Goal: Task Accomplishment & Management: Complete application form

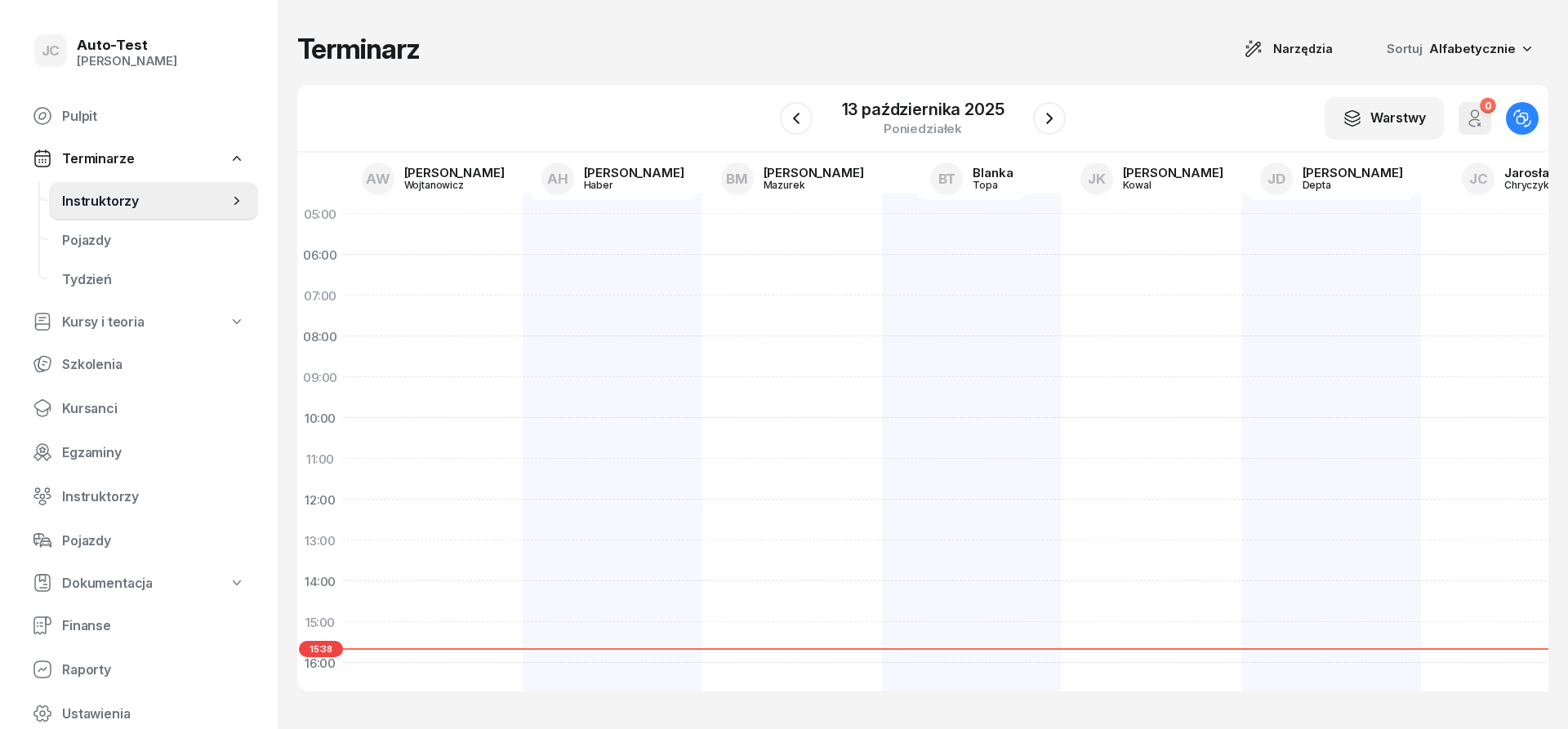
click at [533, 35] on div "Terminarz Narzędzia Sortuj Alfabetycznie" at bounding box center [923, 48] width 1251 height 33
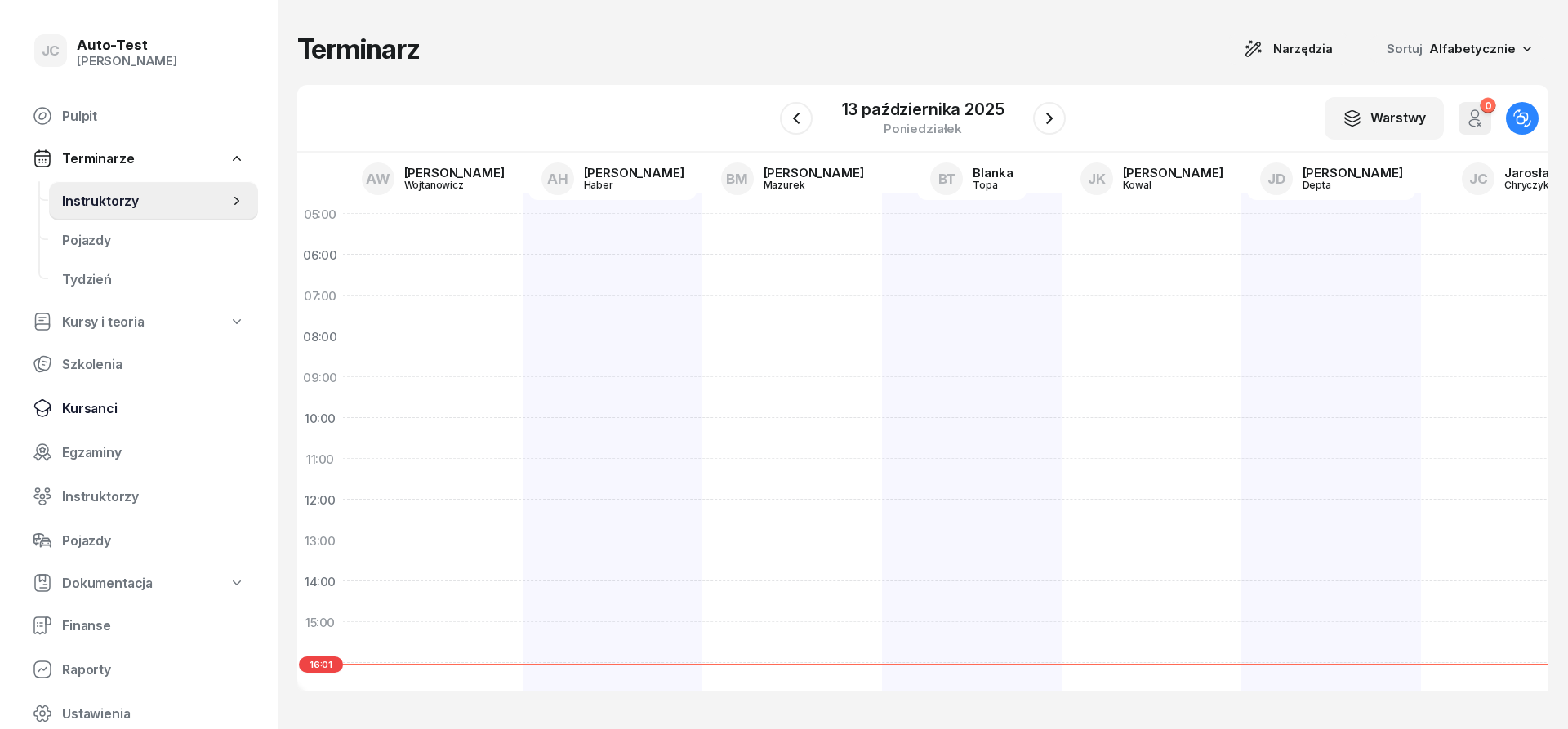
click at [128, 403] on span "Kursanci" at bounding box center [153, 408] width 183 height 16
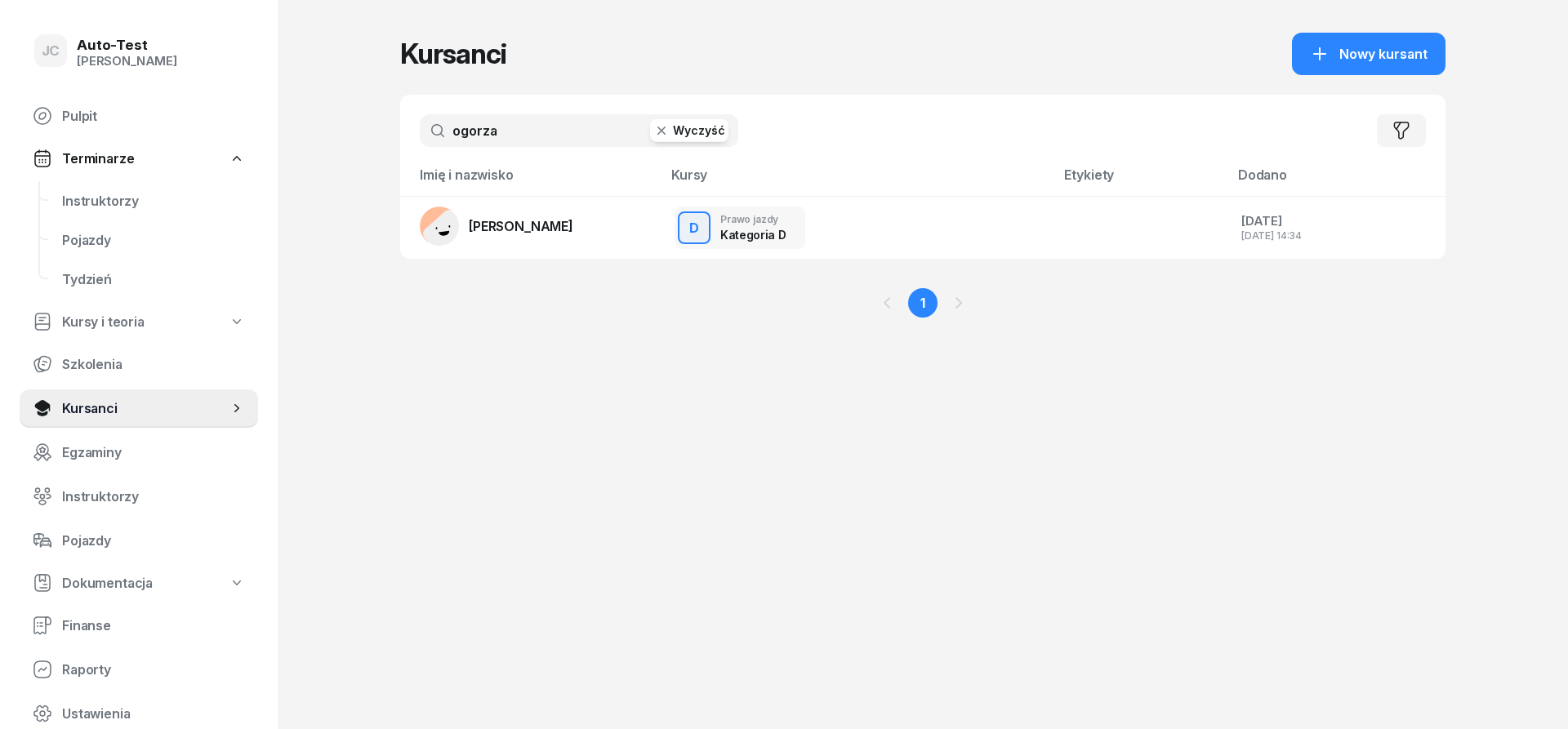
drag, startPoint x: 536, startPoint y: 132, endPoint x: 393, endPoint y: 127, distance: 143.1
click at [420, 127] on input "ogorza" at bounding box center [579, 130] width 318 height 33
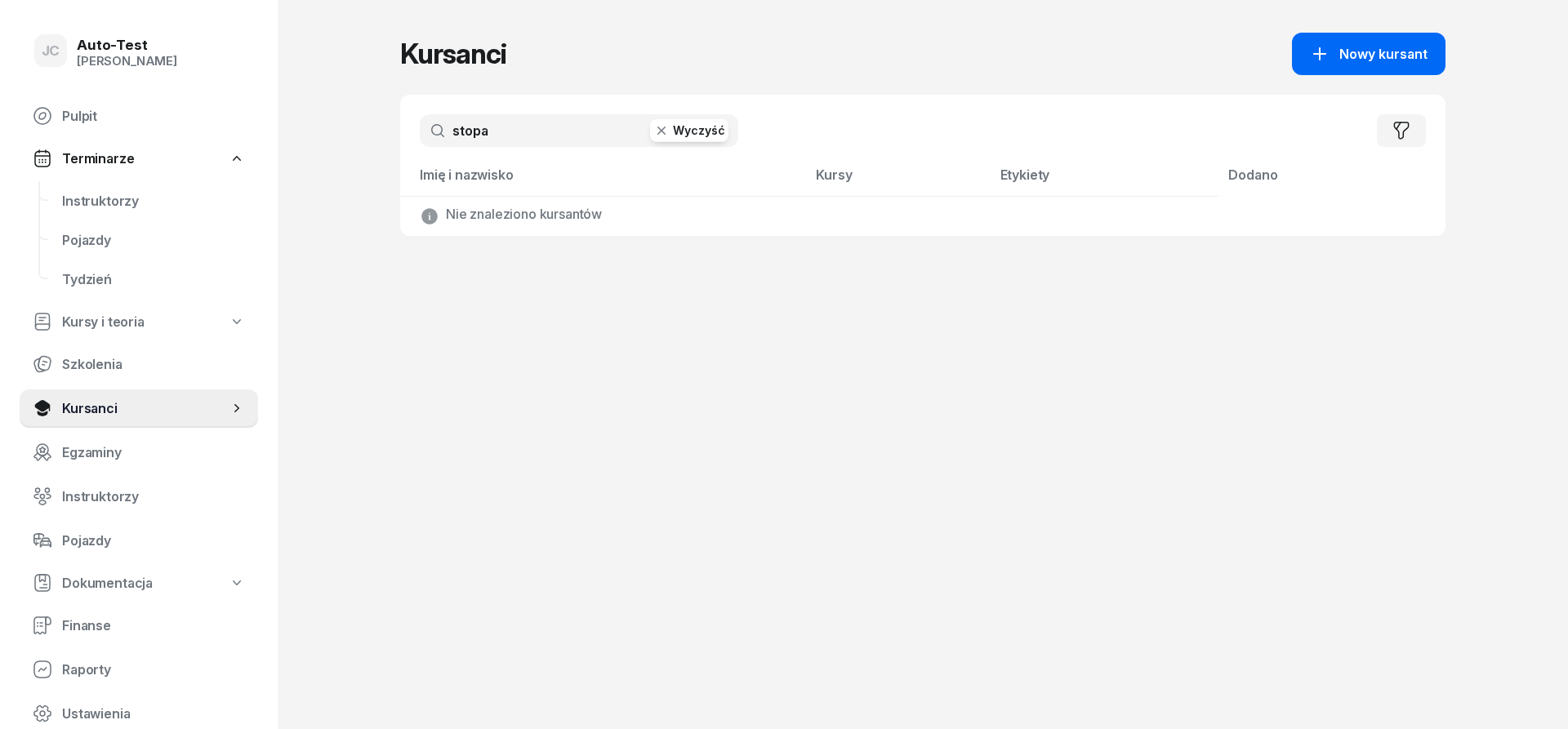
type input "stopa"
click at [1352, 69] on button "Nowy kursant" at bounding box center [1369, 53] width 154 height 43
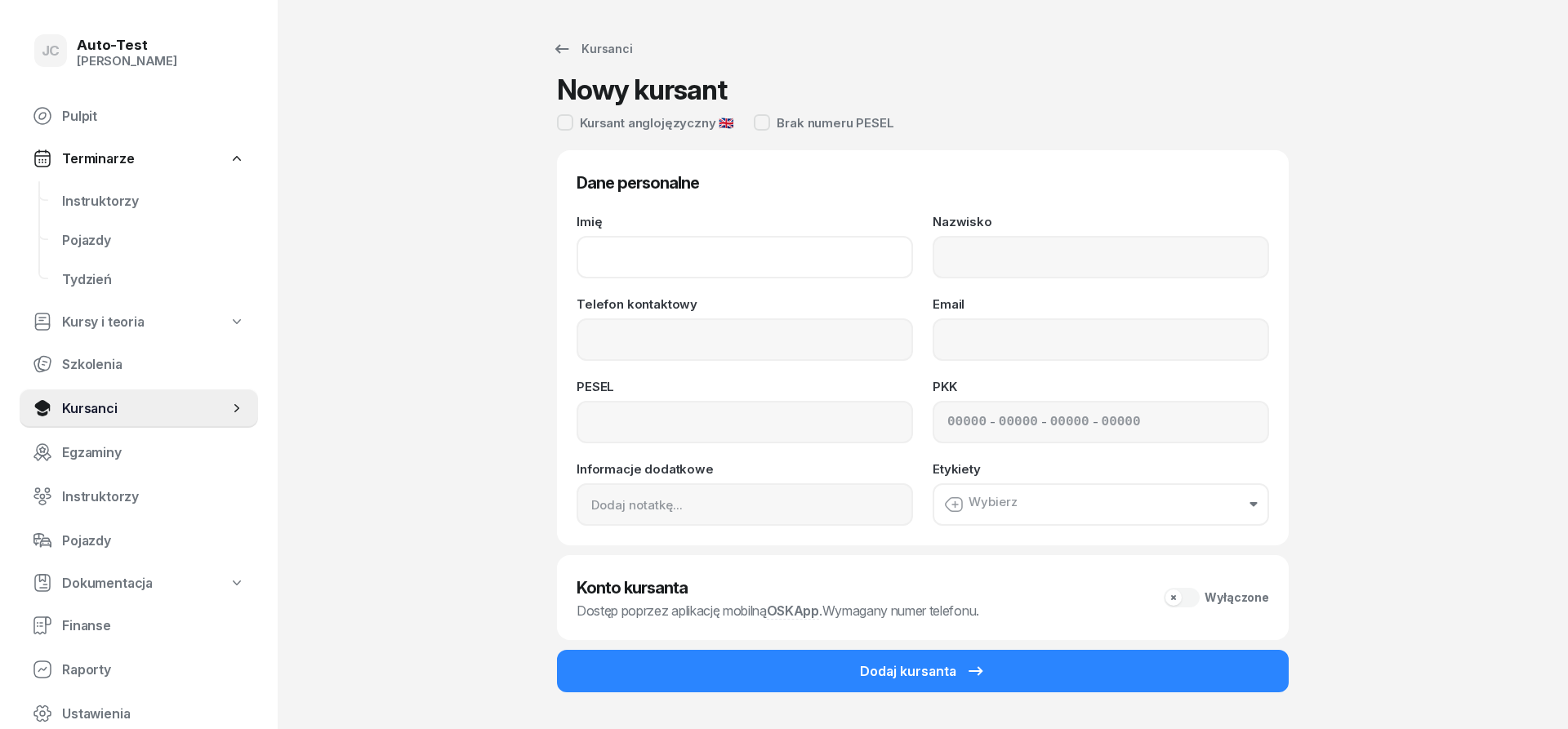
click at [640, 240] on input "Imię" at bounding box center [744, 257] width 337 height 43
type input "[PERSON_NAME]"
type input "Stopa"
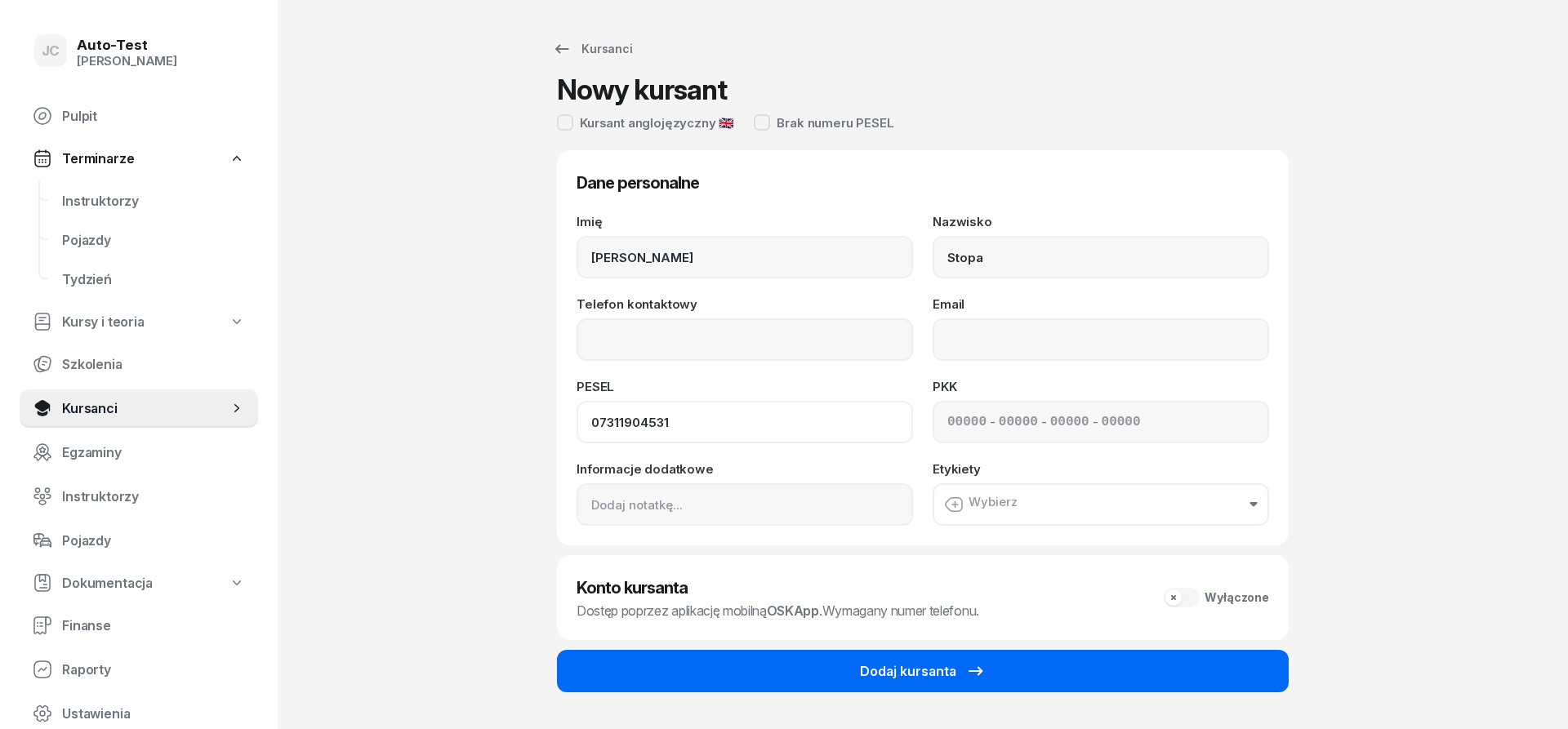
type input "07311904531"
click at [982, 682] on button "Dodaj kursanta" at bounding box center [923, 671] width 732 height 43
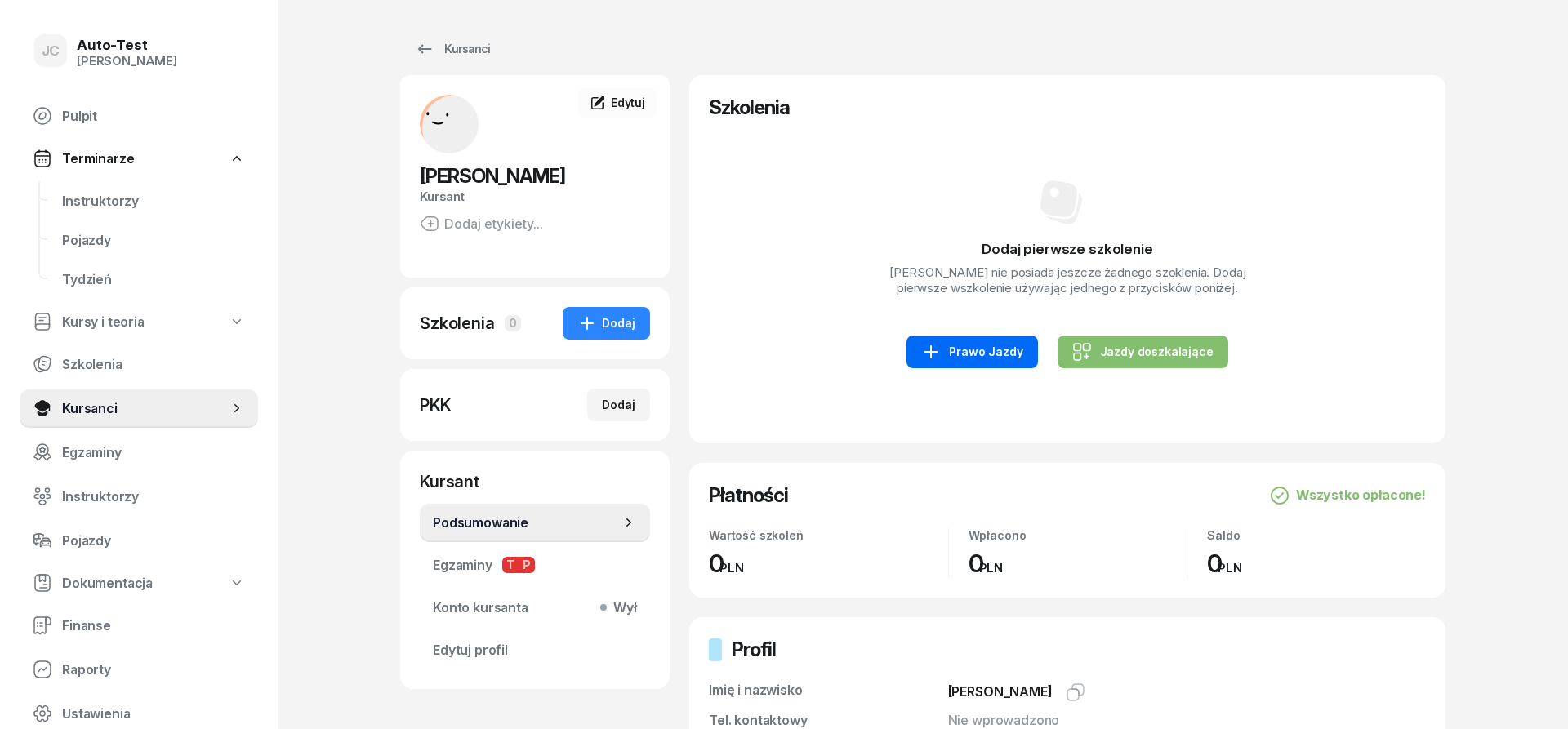
click at [951, 356] on div "Prawo Jazdy" at bounding box center [972, 352] width 101 height 19
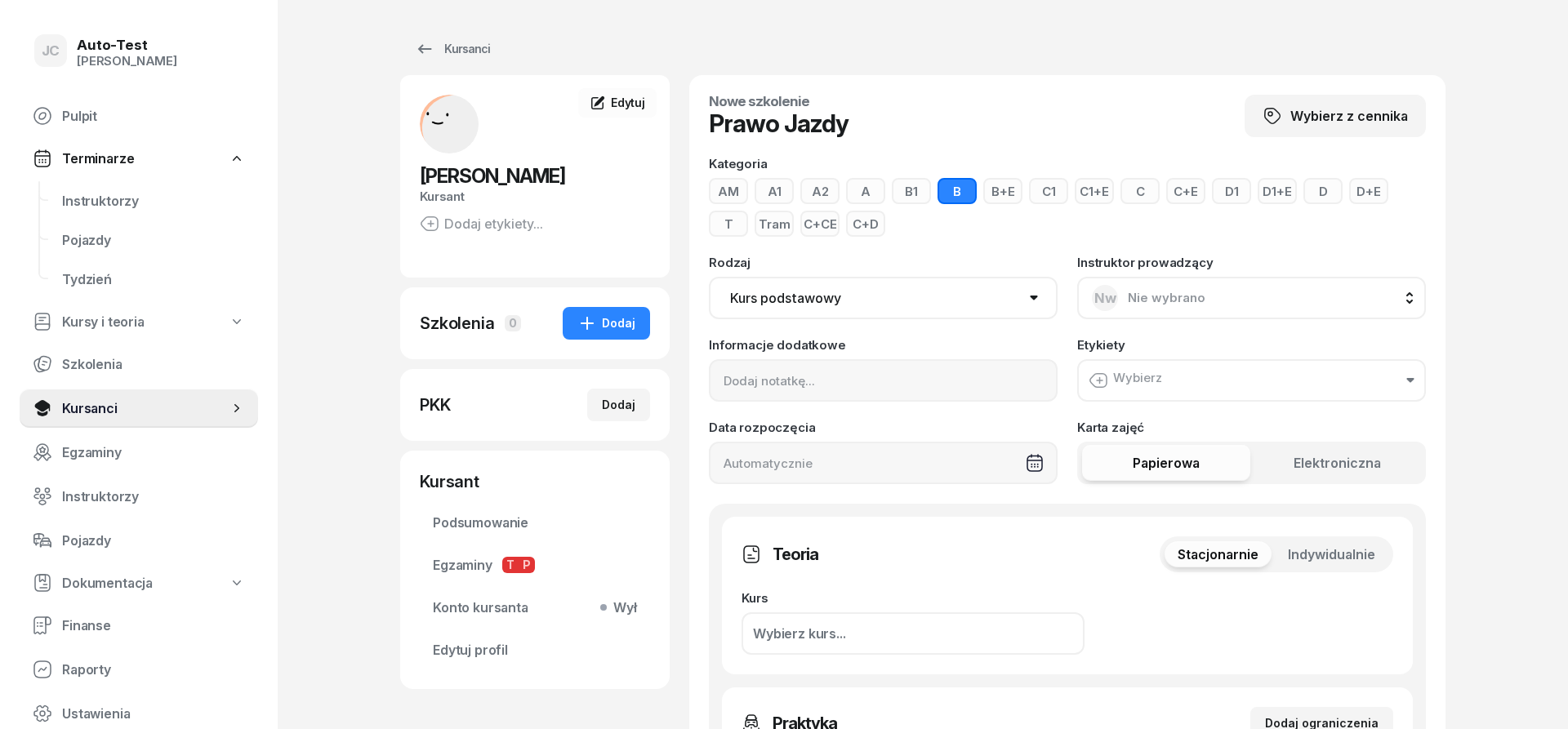
click at [1306, 549] on span "Indywidualnie" at bounding box center [1332, 554] width 88 height 16
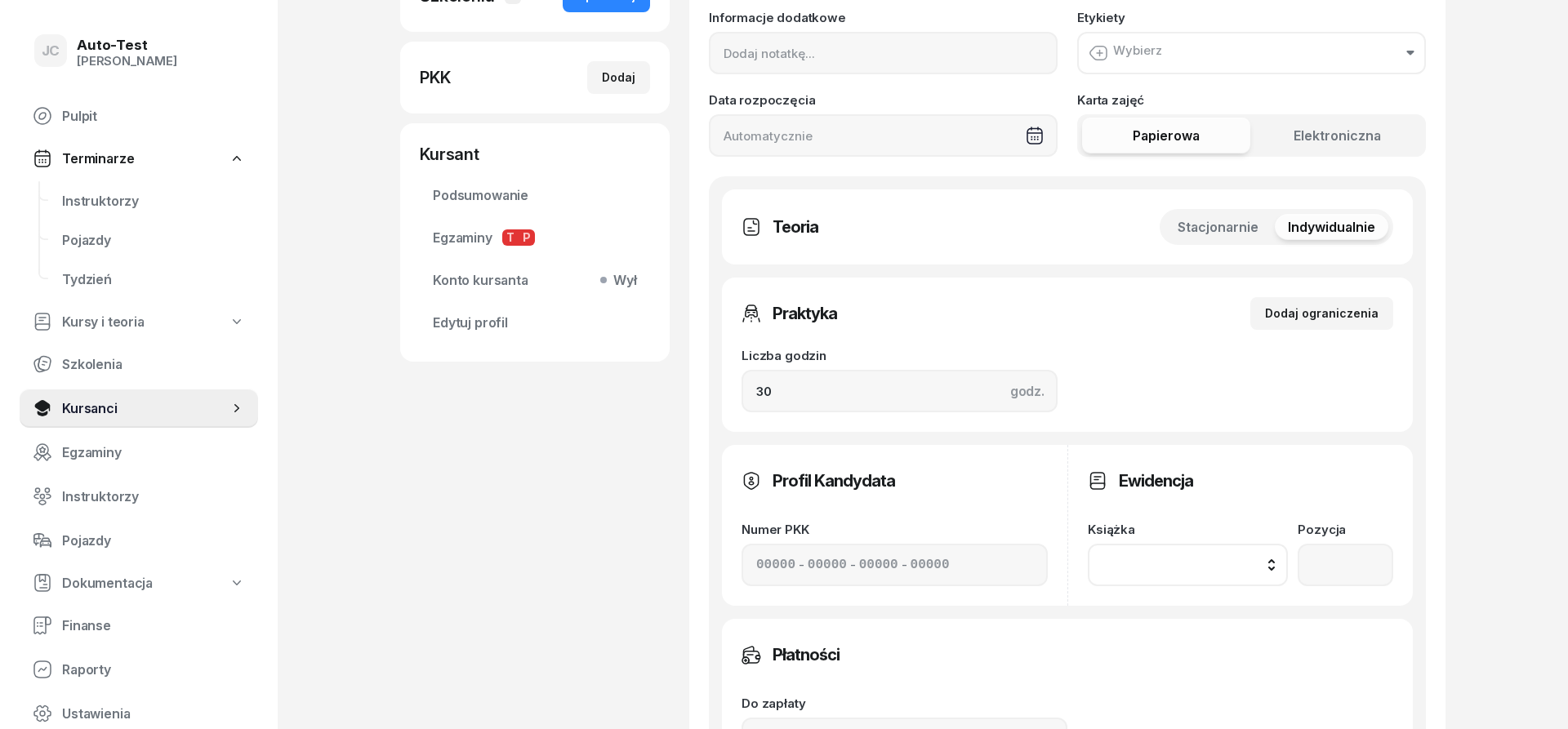
scroll to position [333, 0]
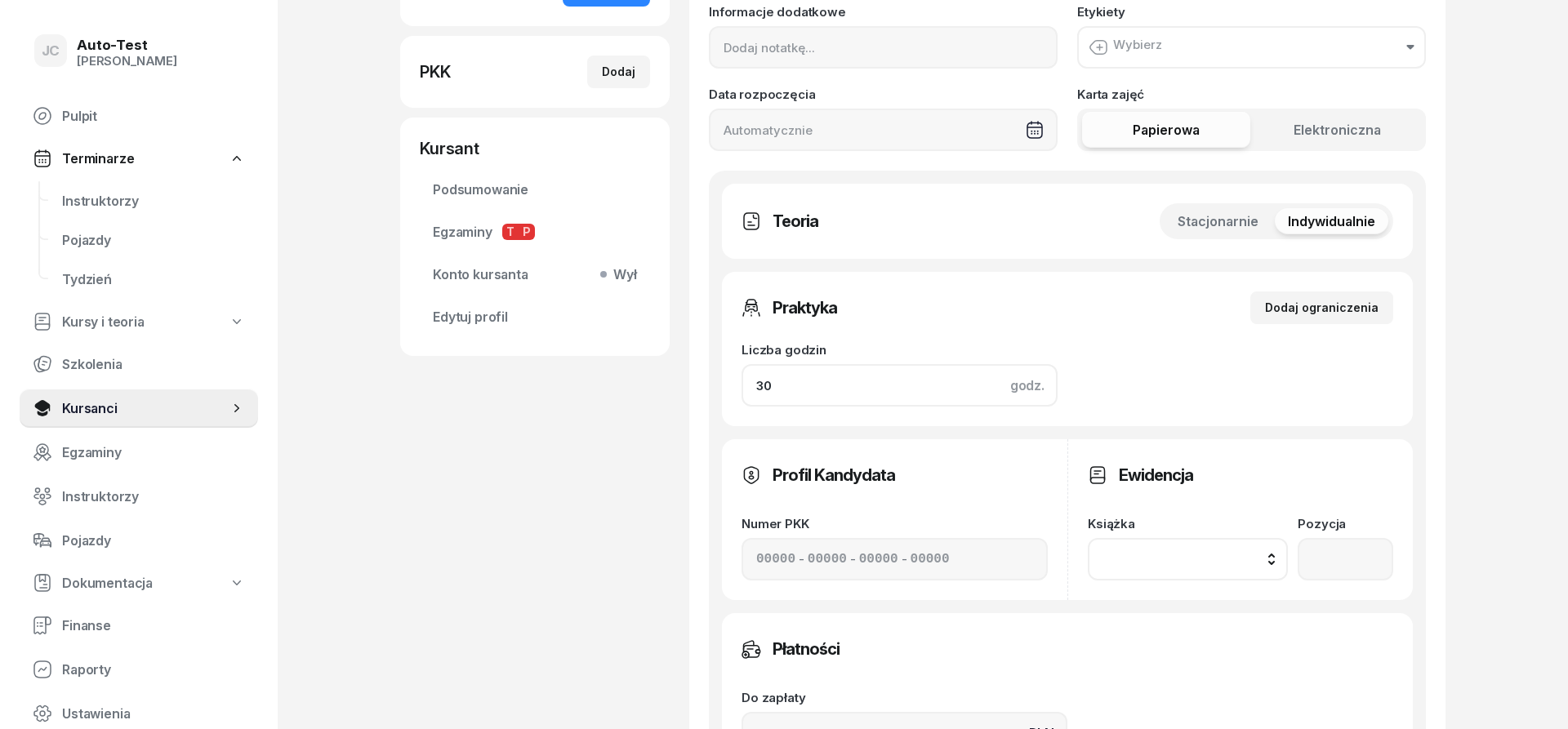
drag, startPoint x: 792, startPoint y: 395, endPoint x: 677, endPoint y: 392, distance: 115.0
click at [742, 392] on input "30" at bounding box center [900, 385] width 316 height 43
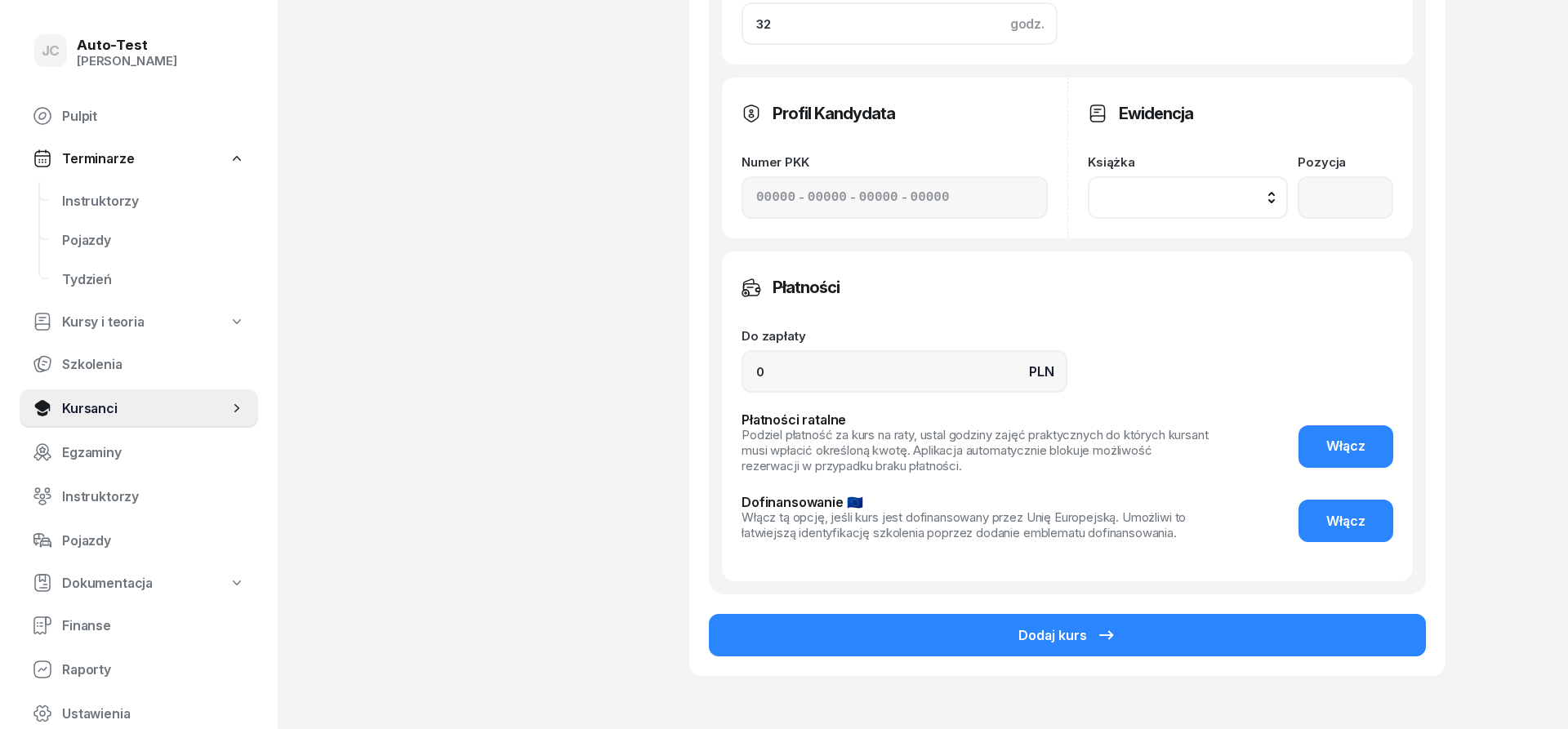
scroll to position [749, 0]
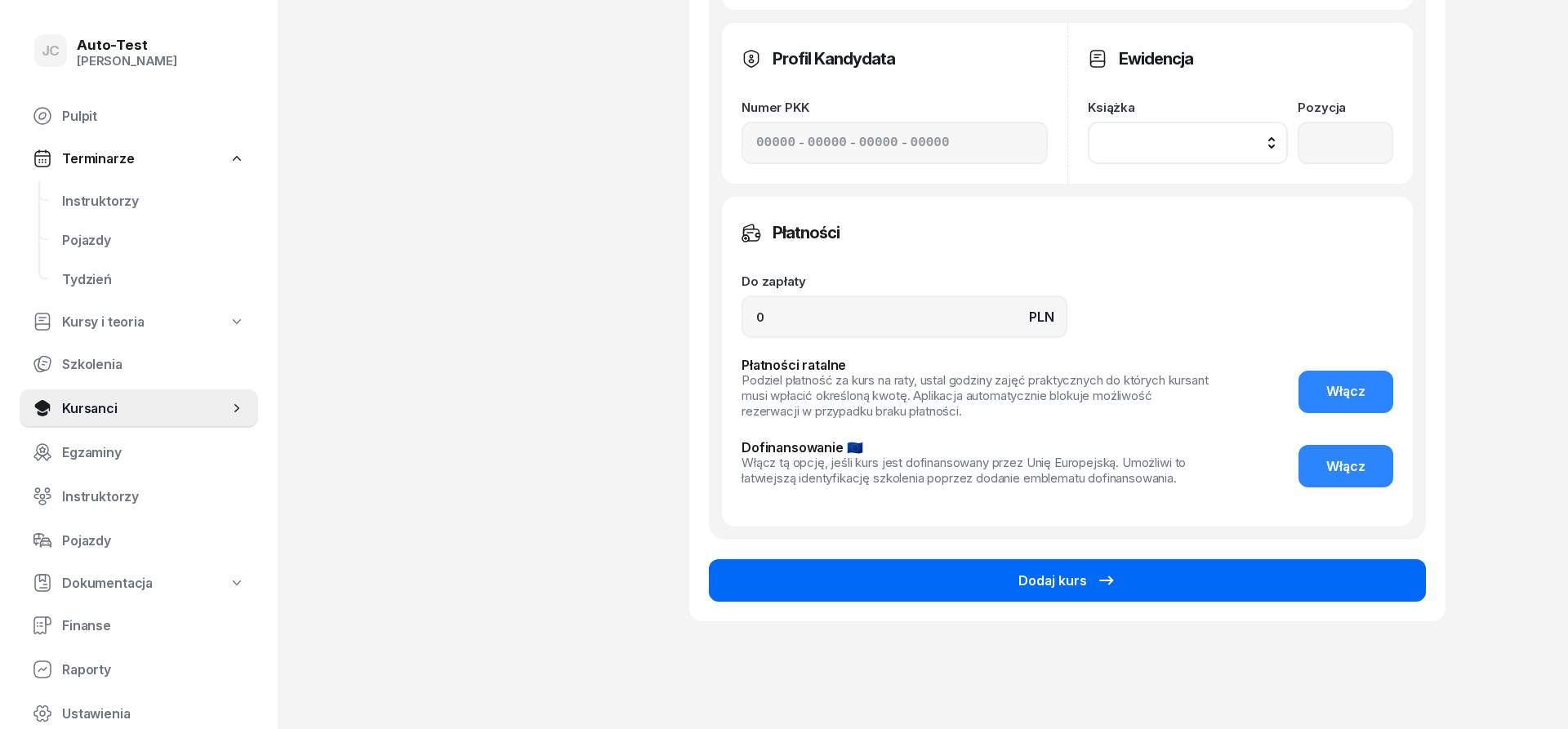
type input "32"
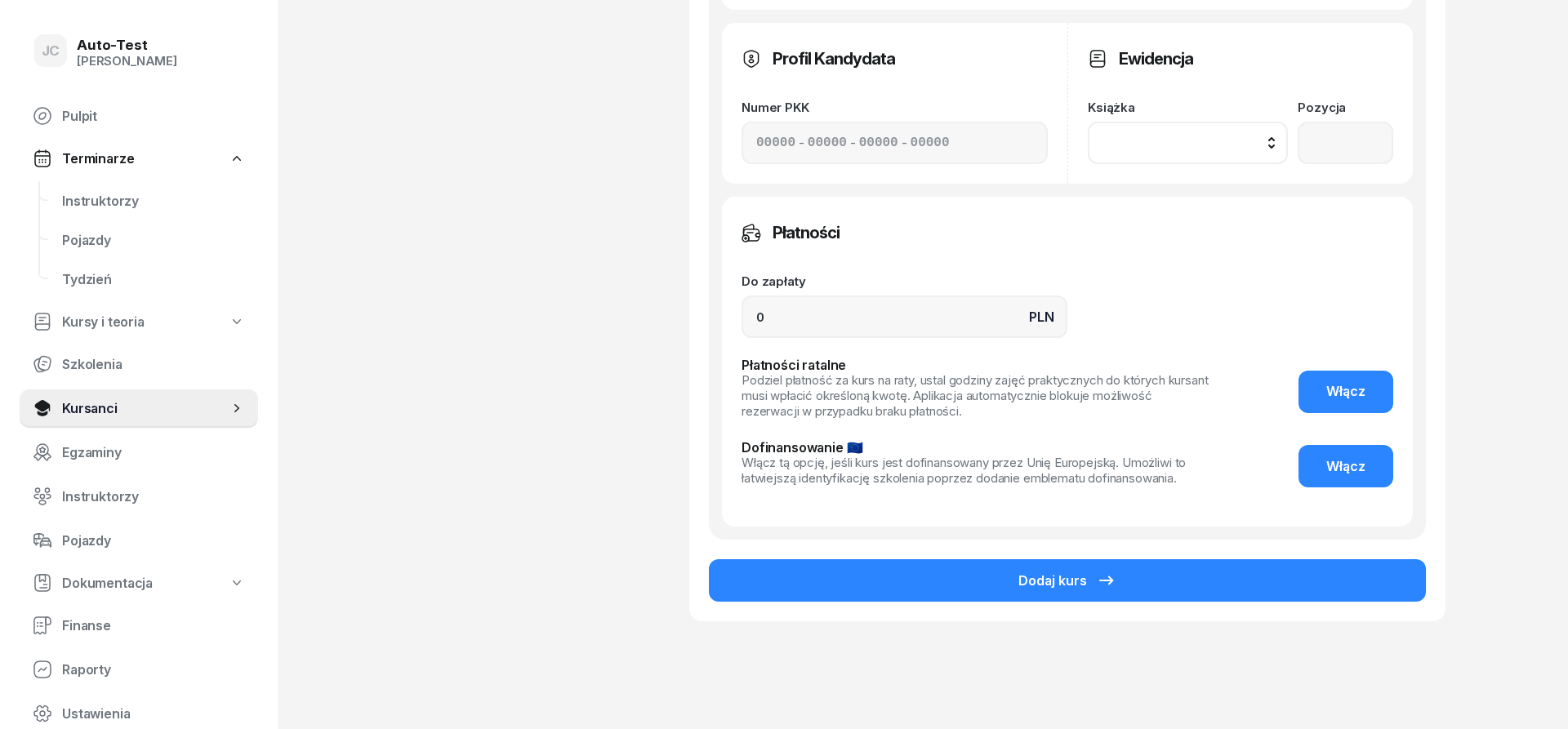
click at [846, 571] on button "Dodaj kurs" at bounding box center [1068, 580] width 717 height 43
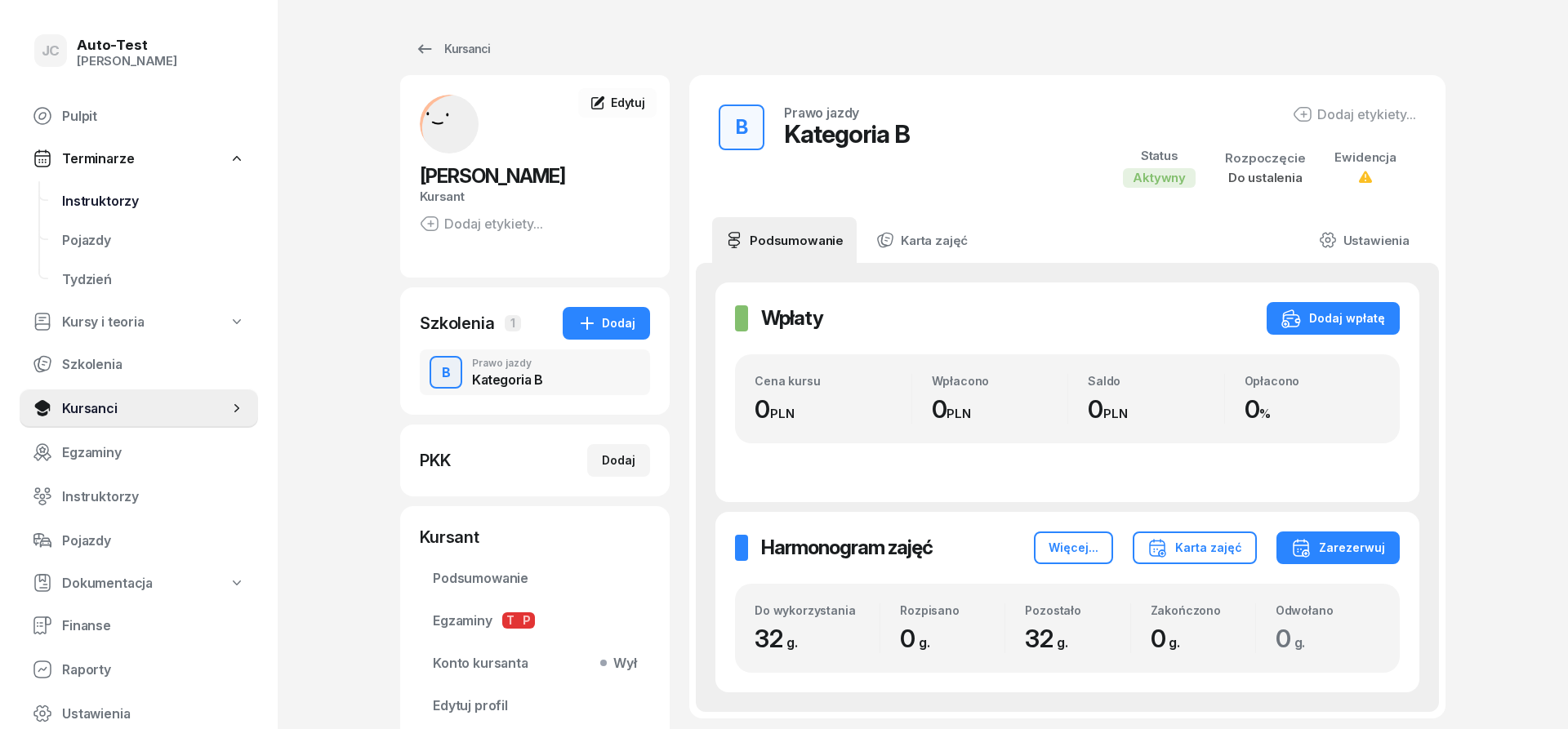
click at [155, 208] on span "Instruktorzy" at bounding box center [153, 201] width 183 height 16
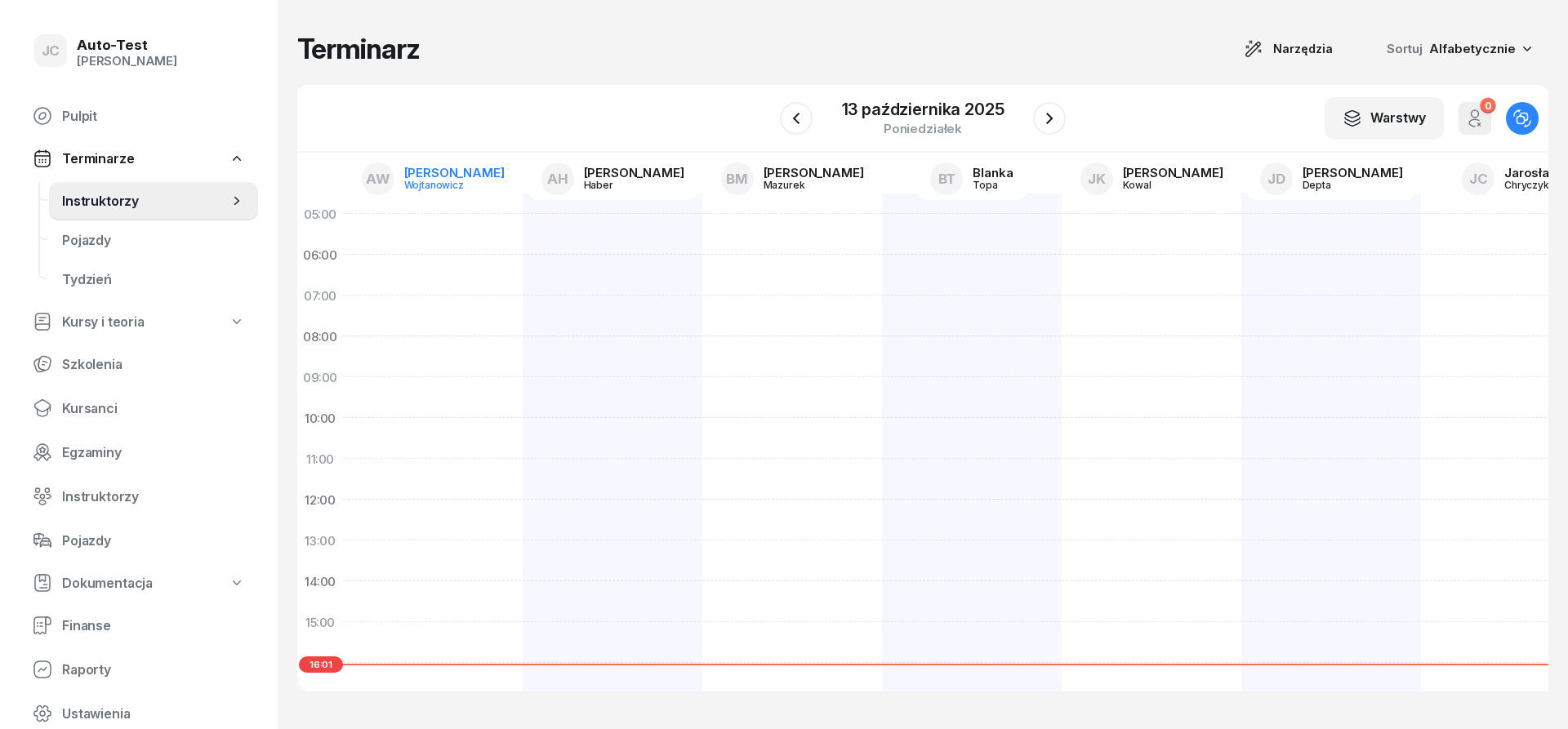
click at [433, 180] on div "Wojtanowicz" at bounding box center [444, 185] width 79 height 11
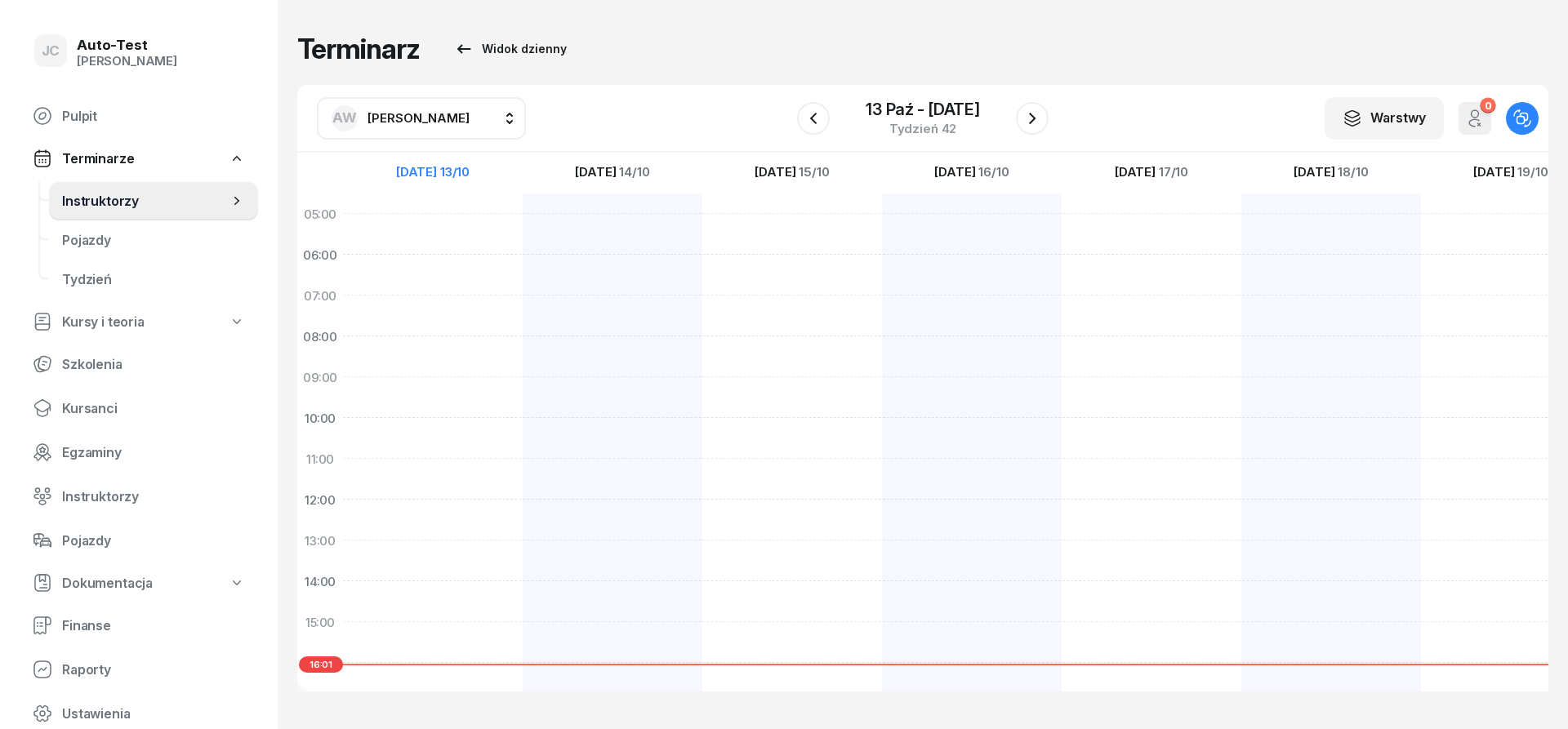
click at [416, 114] on span "[PERSON_NAME]" at bounding box center [419, 118] width 102 height 16
type input "ch"
click at [459, 211] on div "[PERSON_NAME]" at bounding box center [438, 220] width 195 height 26
click at [804, 121] on icon "button" at bounding box center [813, 118] width 19 height 19
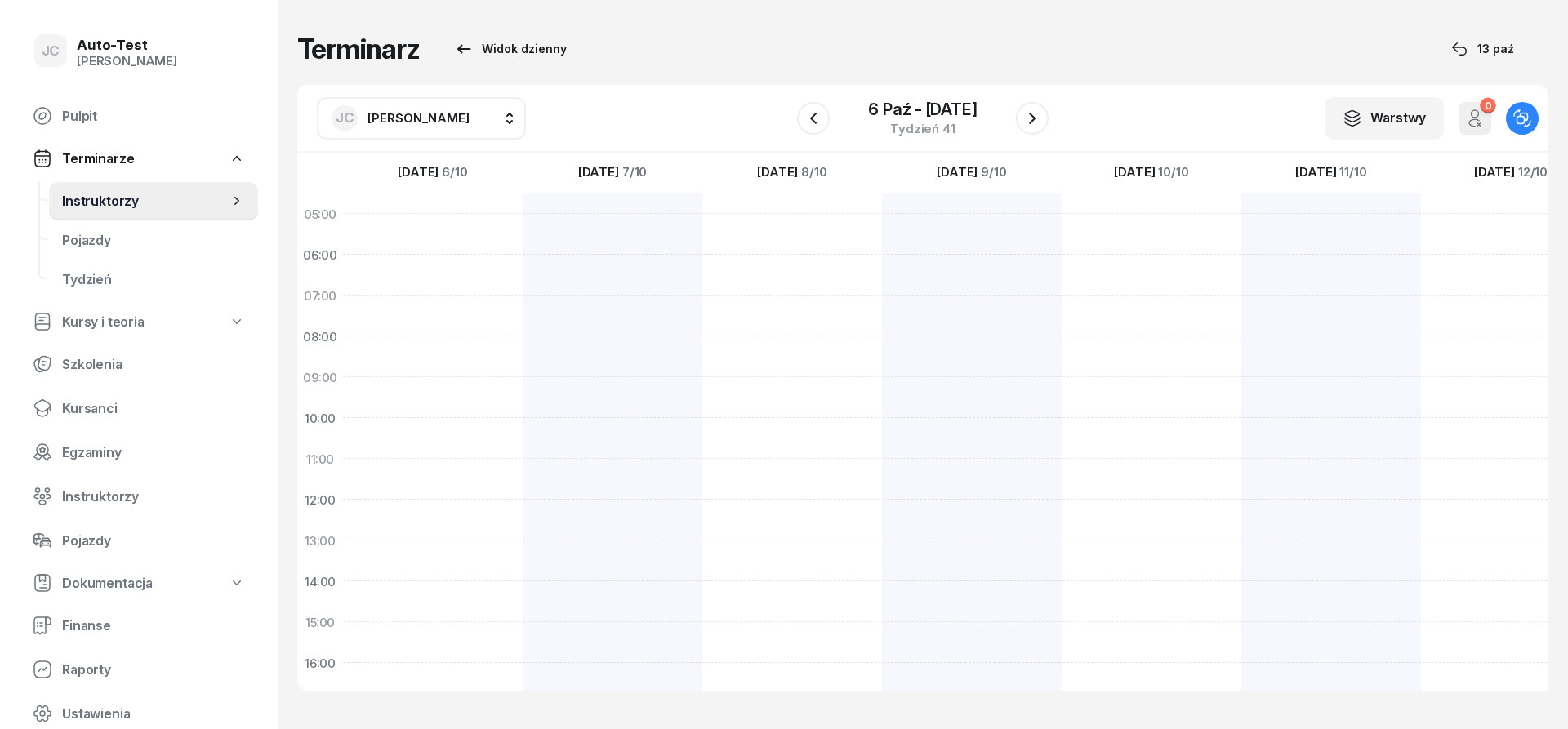
click at [611, 421] on div at bounding box center [612, 602] width 180 height 817
select select "10"
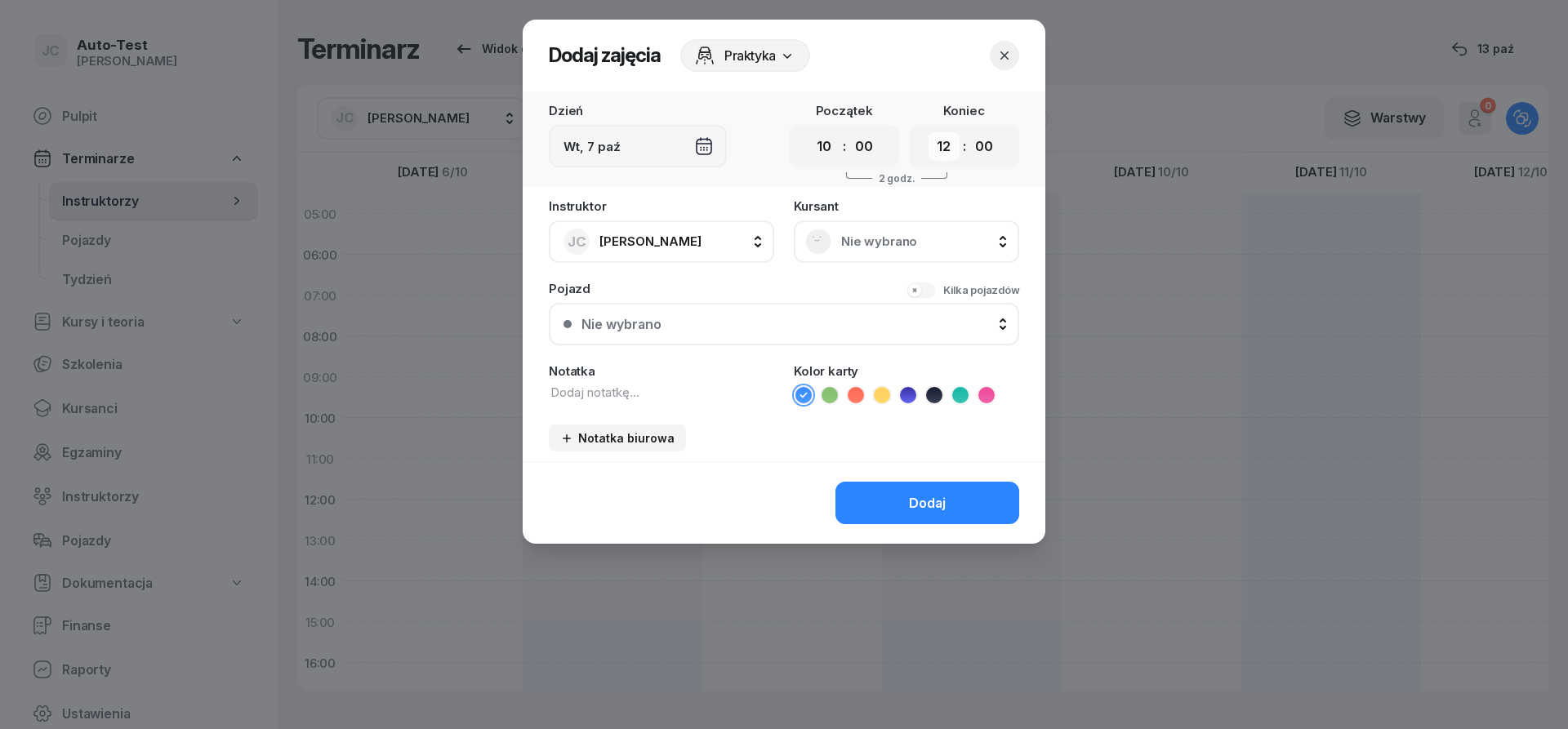
click at [929, 132] on select "00 01 02 03 04 05 06 07 08 09 10 11 12 13 14 15 16 17 18 19 20 21 22 23" at bounding box center [944, 146] width 31 height 28
select select "10"
click option "10" at bounding box center [0, 0] width 0 height 0
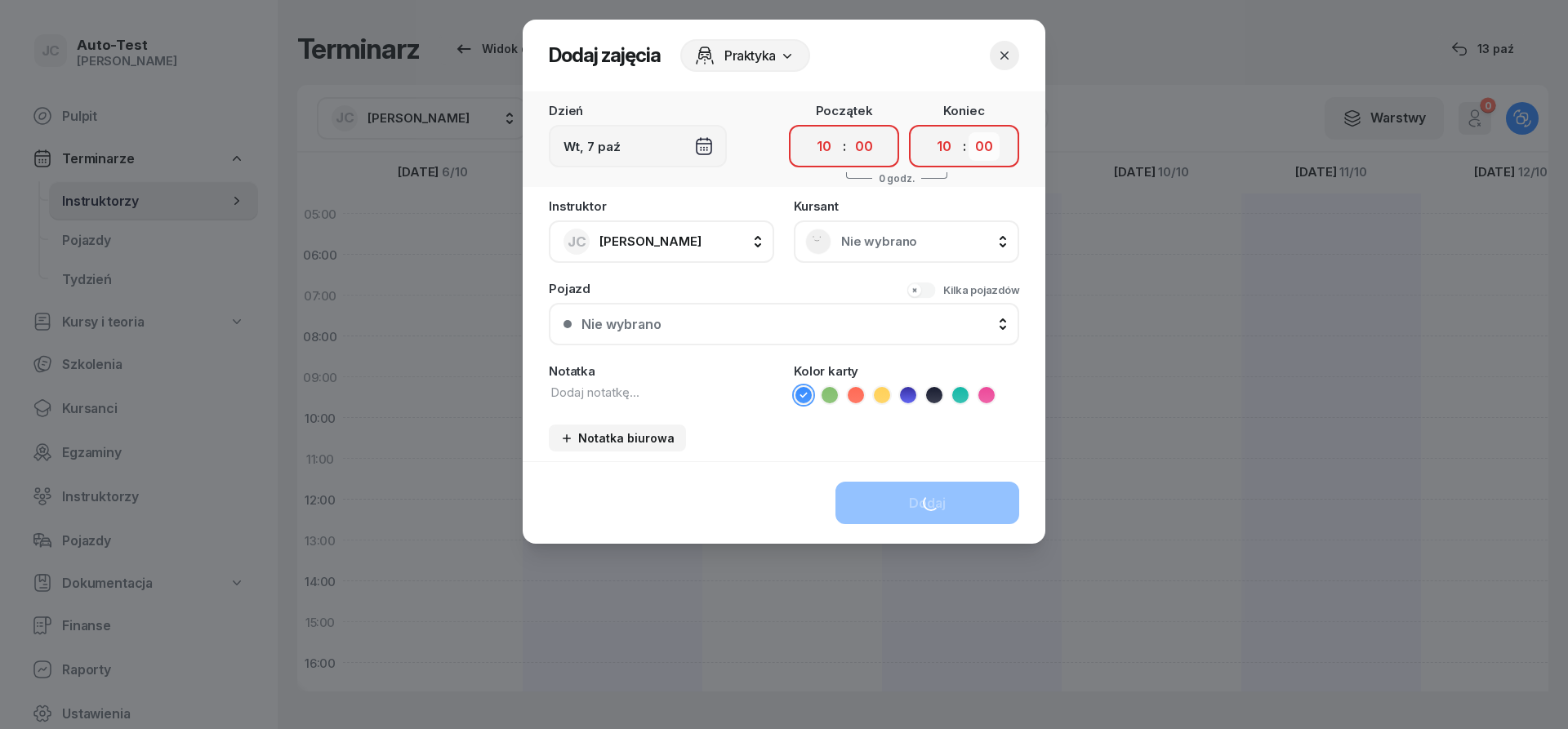
click at [969, 132] on select "00 05 10 15 20 25 30 35 40 45 50 55" at bounding box center [984, 146] width 31 height 28
select select "25"
click option "25" at bounding box center [0, 0] width 0 height 0
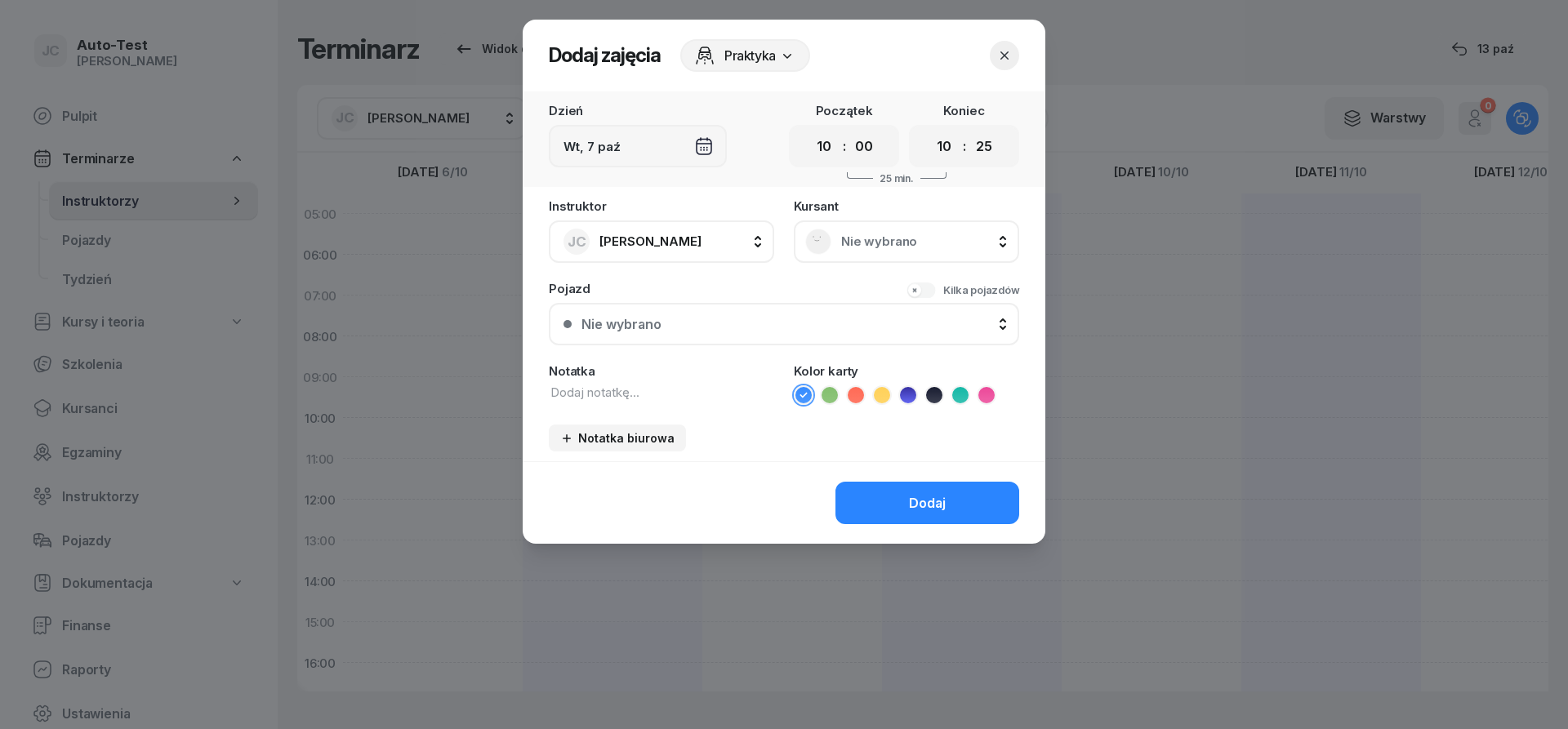
click at [872, 250] on div "Nie wybrano" at bounding box center [906, 241] width 202 height 26
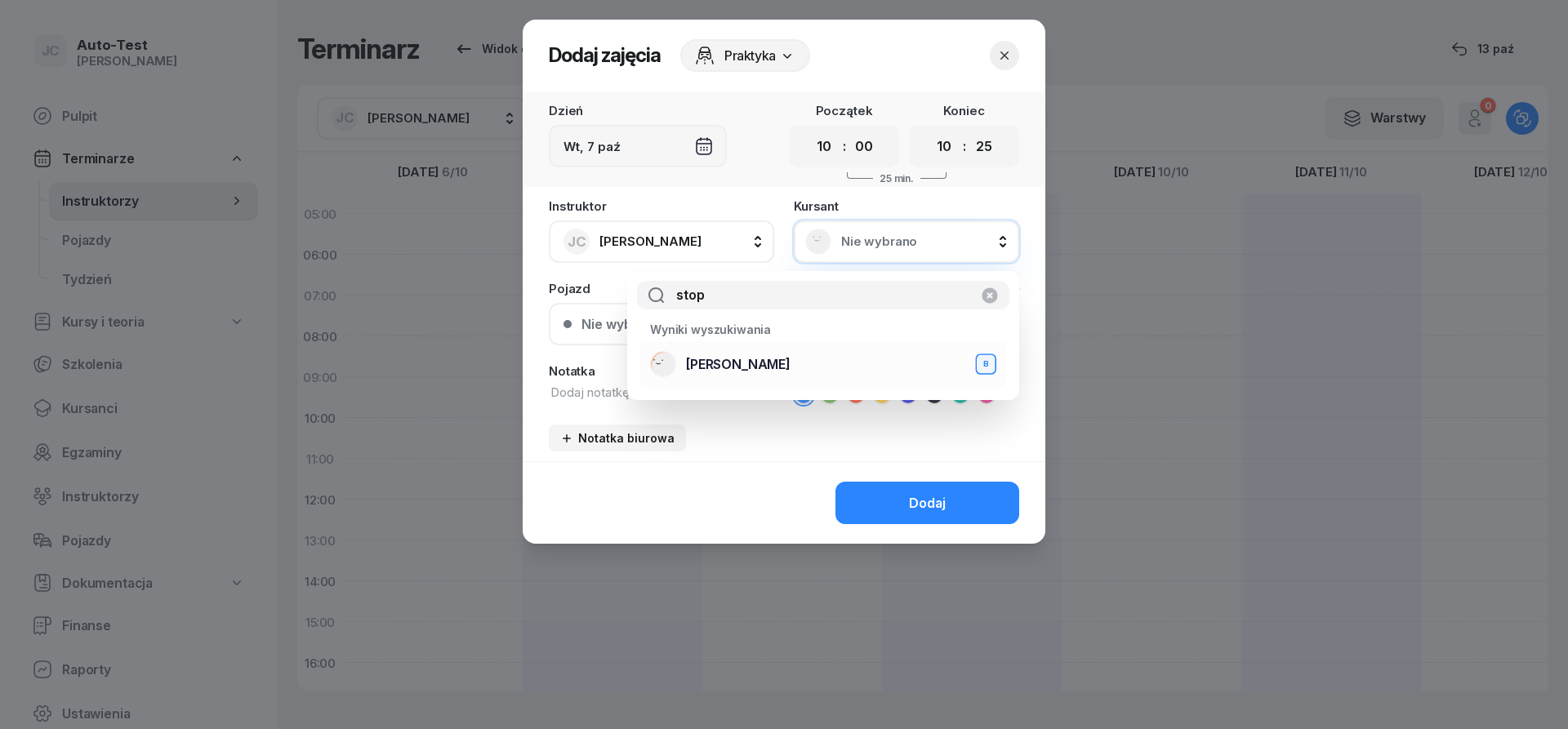
type input "stop"
click at [751, 366] on span "[PERSON_NAME]" at bounding box center [738, 364] width 104 height 16
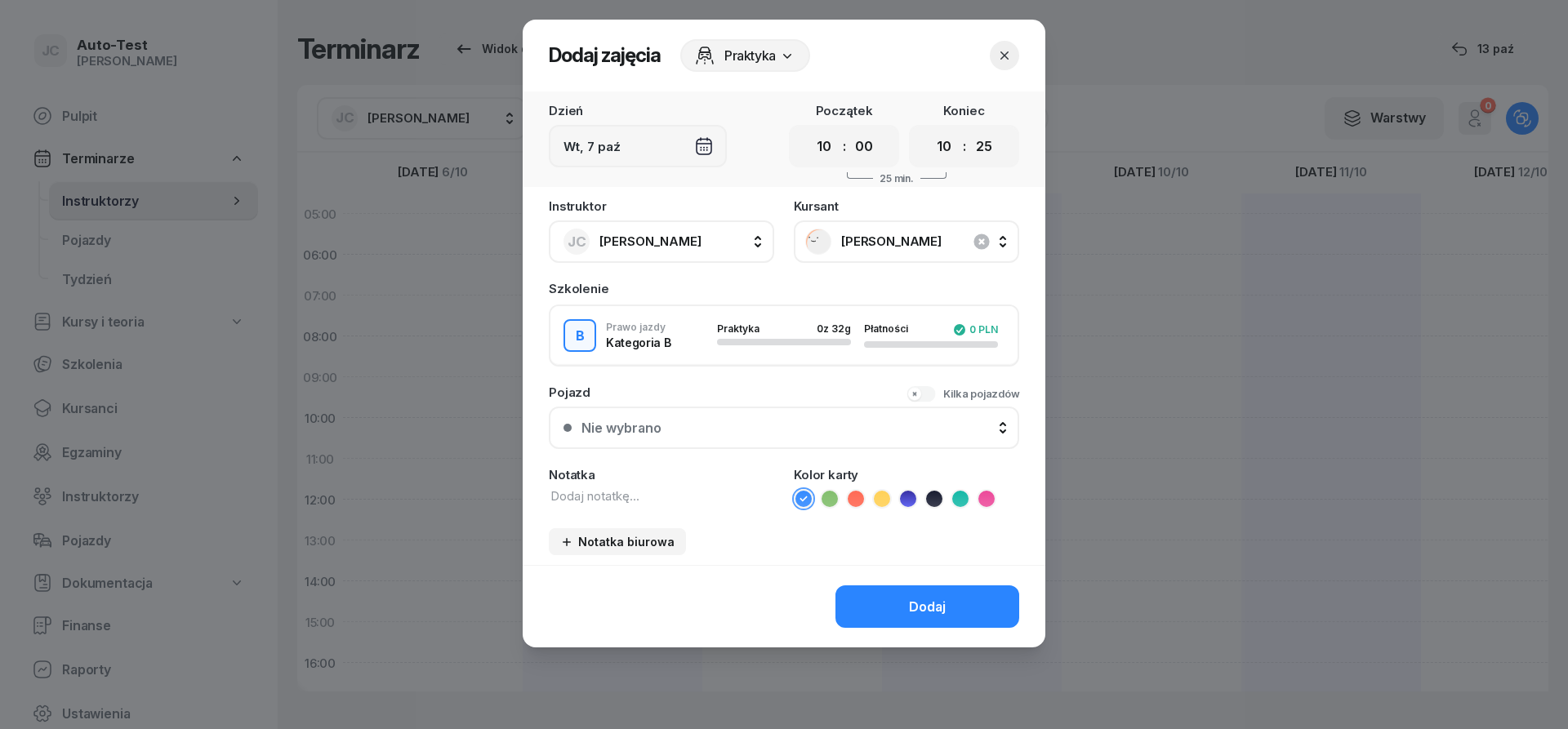
drag, startPoint x: 709, startPoint y: 416, endPoint x: 713, endPoint y: 423, distance: 8.1
click at [709, 418] on button "Nie wybrano" at bounding box center [784, 428] width 470 height 43
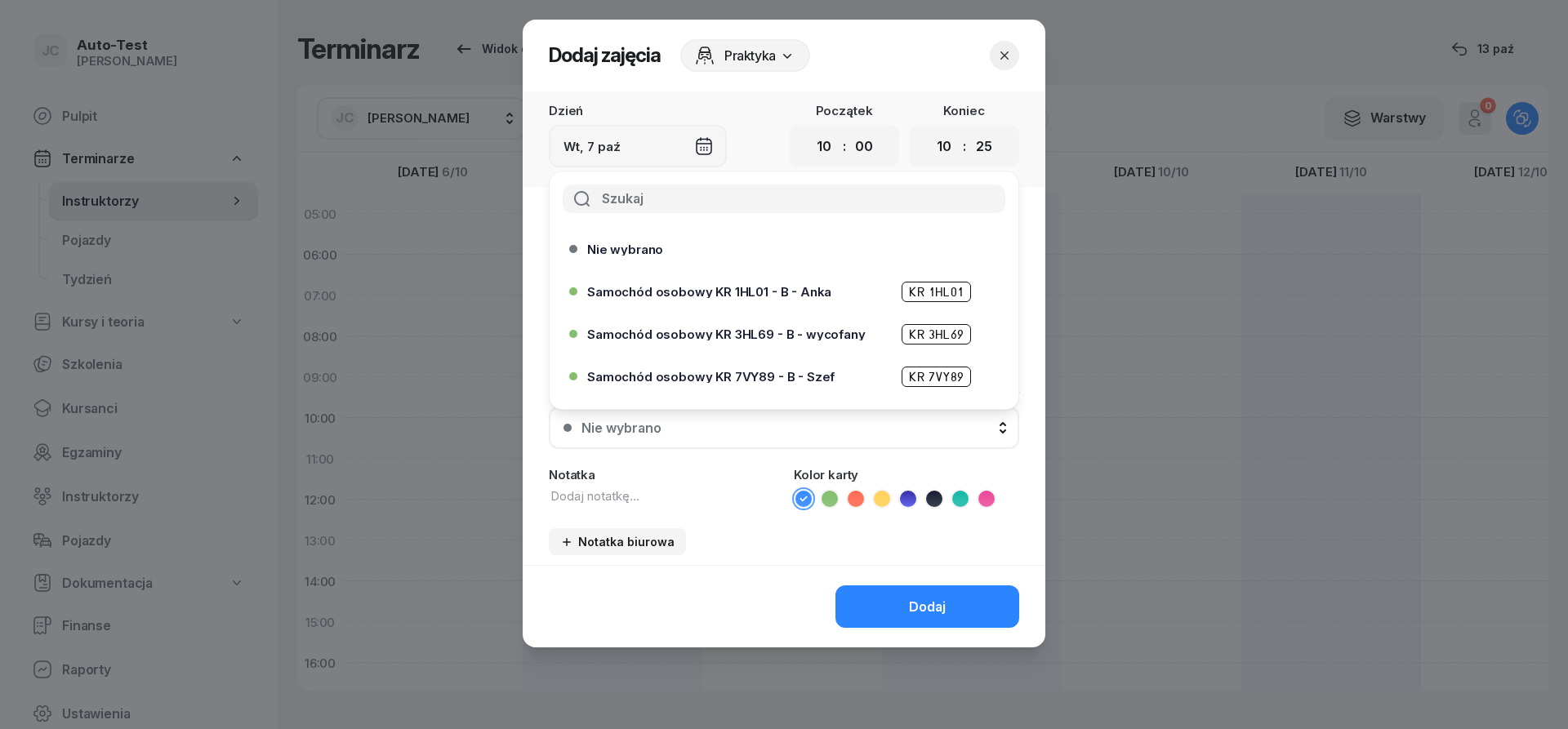
scroll to position [499, 0]
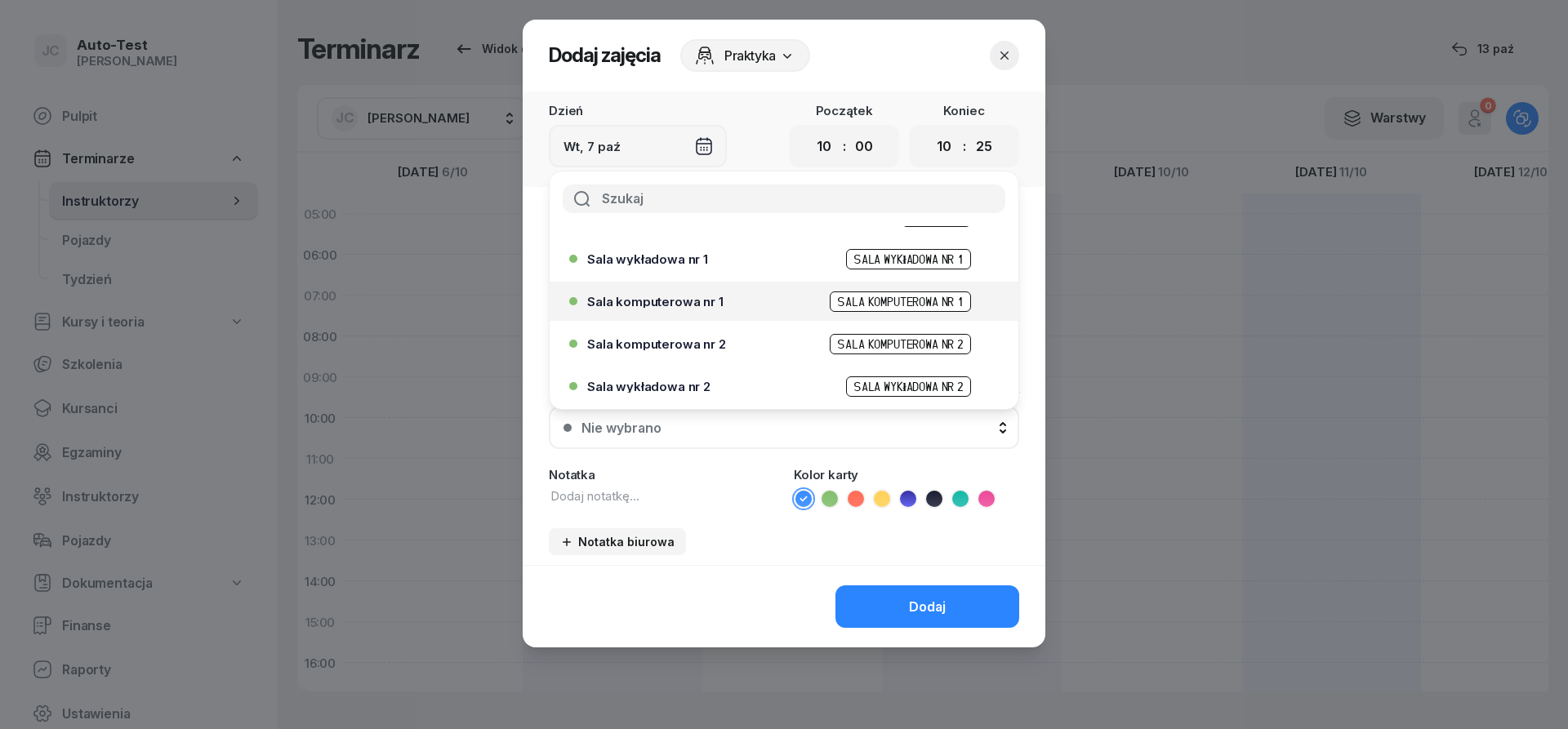
click at [712, 307] on span "Sala komputerowa nr 1" at bounding box center [655, 301] width 136 height 13
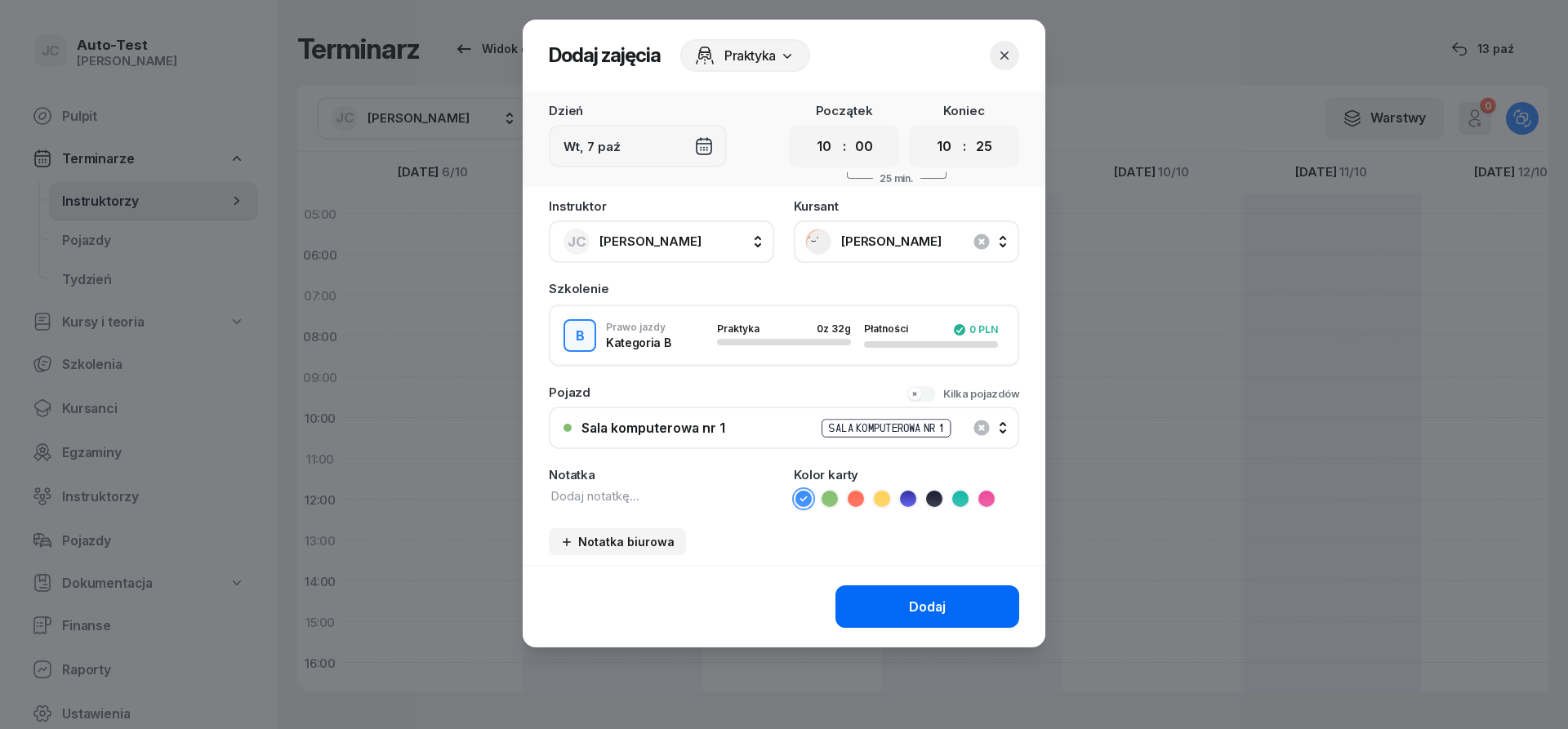
click at [946, 619] on button "Dodaj" at bounding box center [927, 606] width 184 height 43
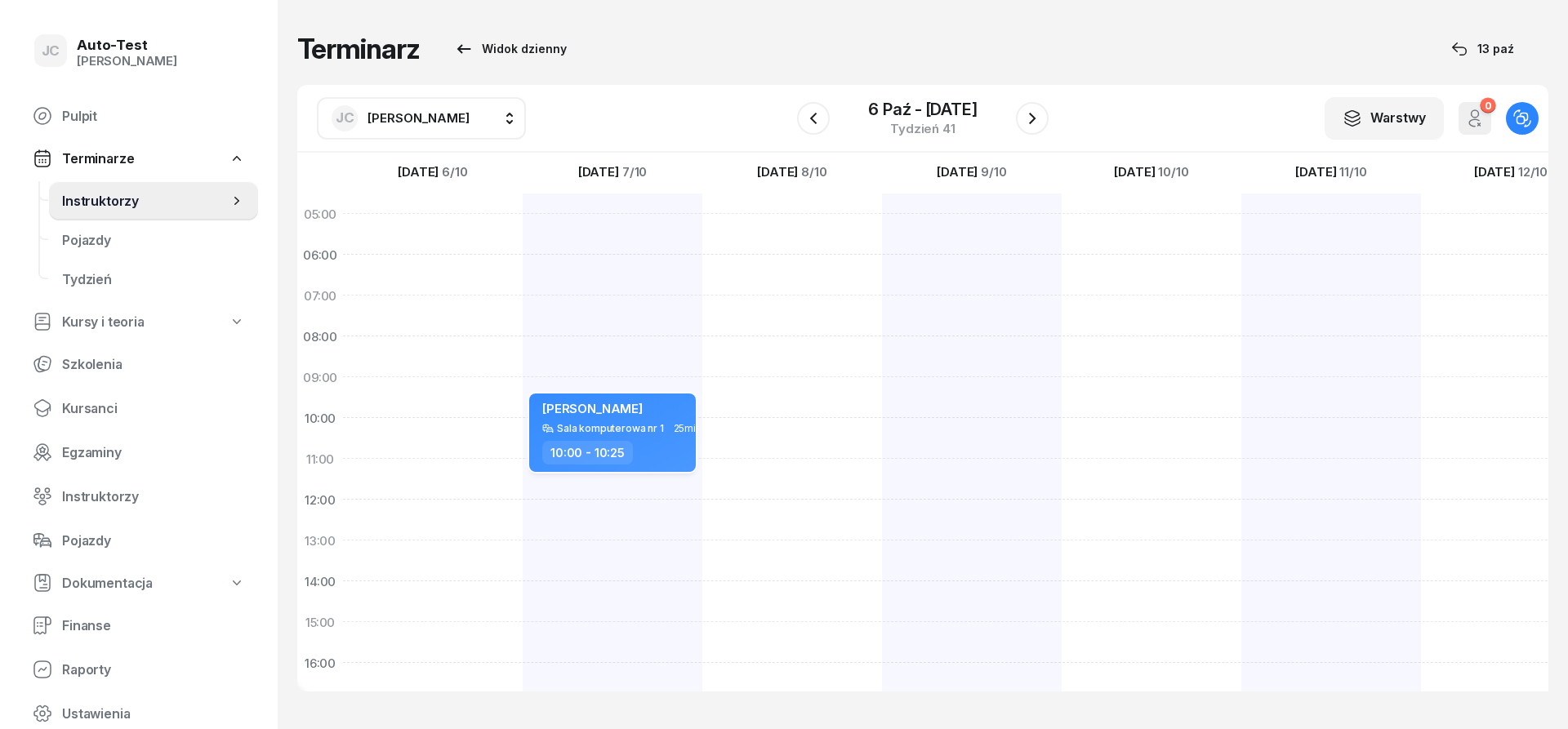
click at [663, 439] on div "[PERSON_NAME] Sala komputerowa nr 1 25min 10:00 - 10:25" at bounding box center [612, 433] width 166 height 78
select select "10"
select select "25"
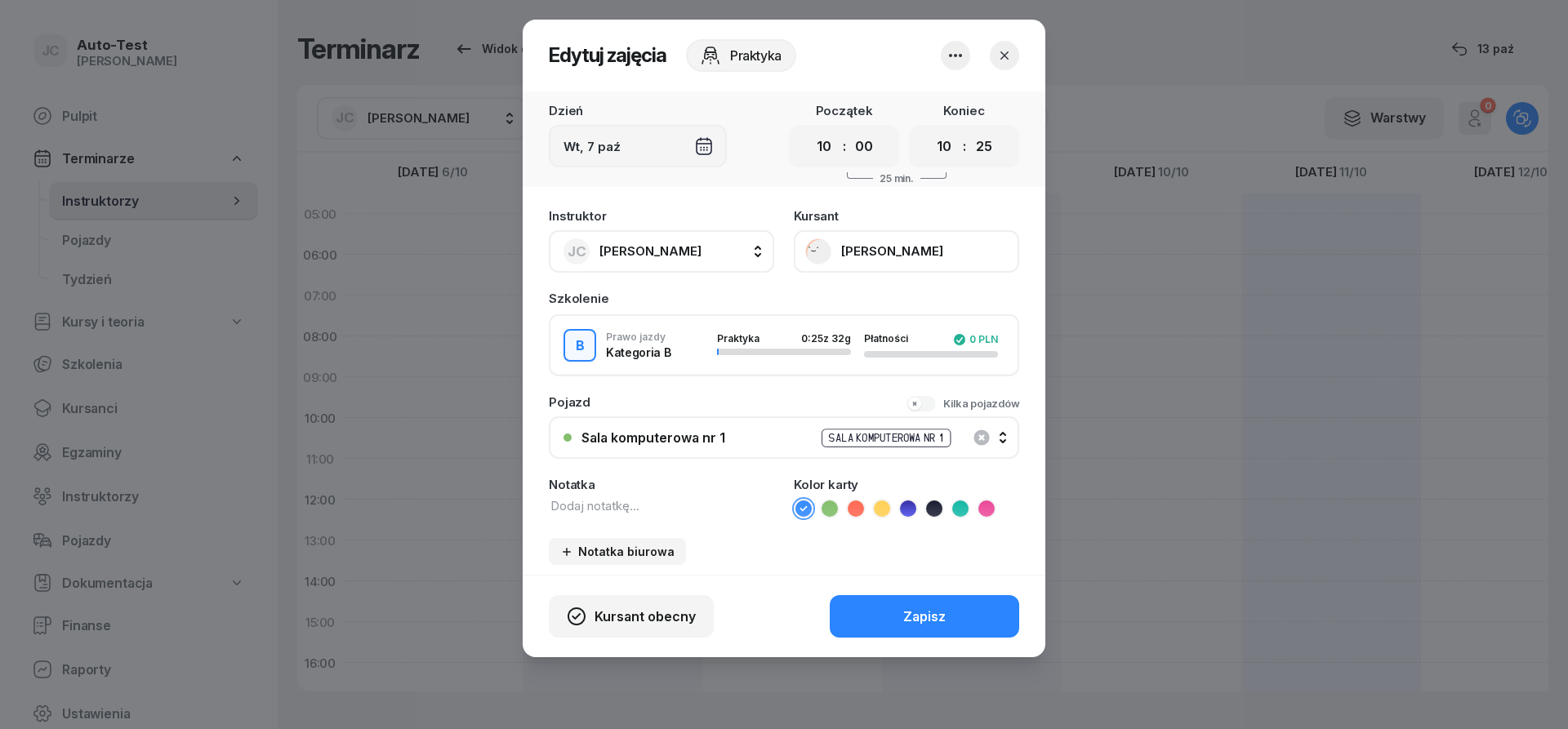
click at [1007, 55] on icon "button" at bounding box center [1005, 56] width 17 height 17
